Goal: Complete application form

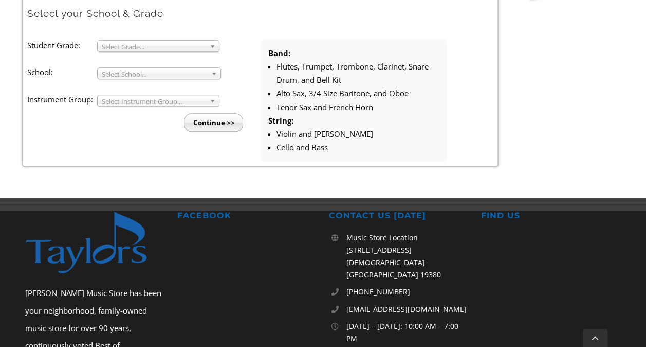
click at [189, 41] on span "Select Grade..." at bounding box center [154, 47] width 104 height 12
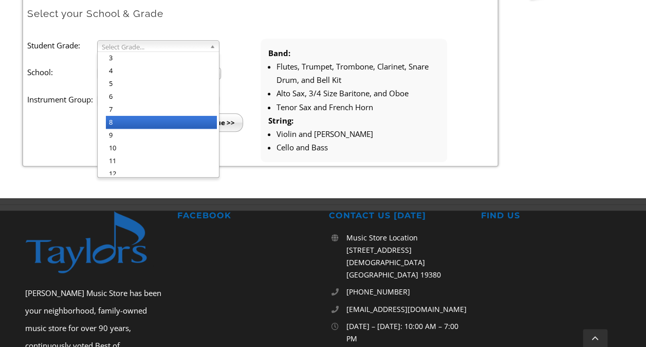
click at [143, 119] on li "8" at bounding box center [161, 122] width 111 height 13
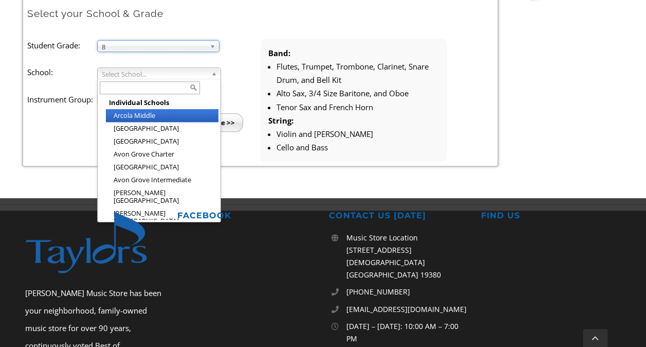
click at [146, 70] on span "Select School..." at bounding box center [154, 74] width 105 height 12
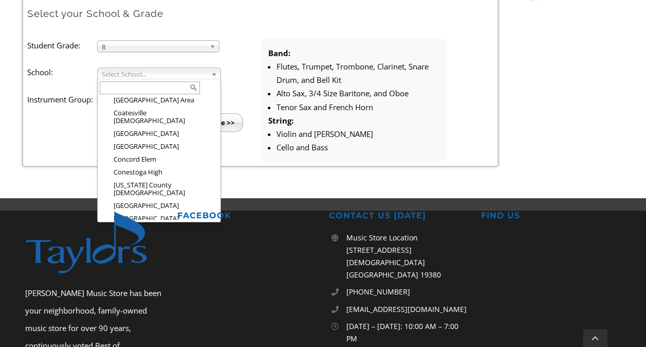
scroll to position [313, 0]
click at [167, 226] on li "Downingtown Middle" at bounding box center [162, 232] width 113 height 13
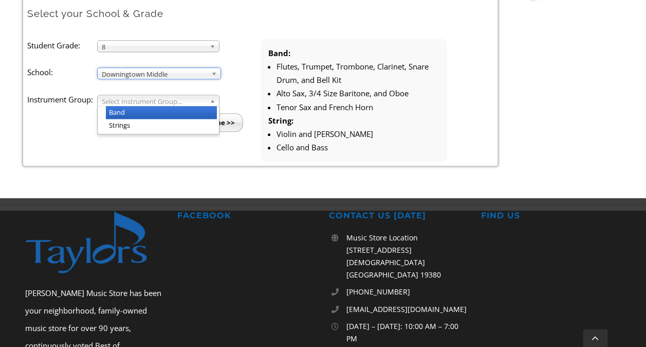
click at [122, 96] on span "Select Instrument Group..." at bounding box center [154, 101] width 104 height 12
click at [145, 114] on li "Band" at bounding box center [161, 112] width 111 height 13
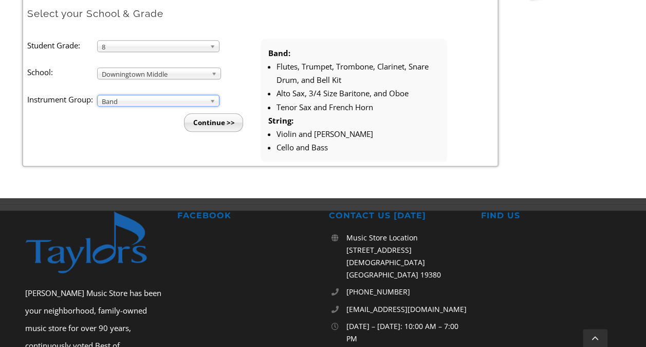
click at [208, 122] on input "Continue >>" at bounding box center [213, 122] width 59 height 19
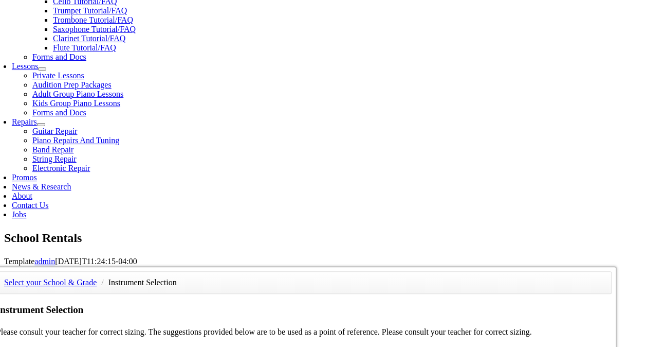
scroll to position [287, 0]
